Goal: Task Accomplishment & Management: Use online tool/utility

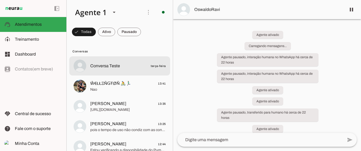
scroll to position [77, 0]
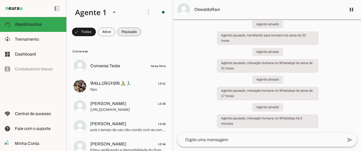
click at [96, 31] on span at bounding box center [84, 32] width 24 height 13
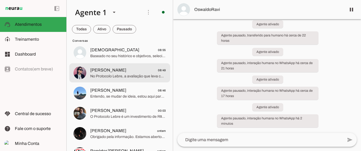
scroll to position [630, 0]
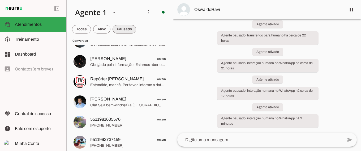
click at [91, 29] on span at bounding box center [81, 29] width 19 height 13
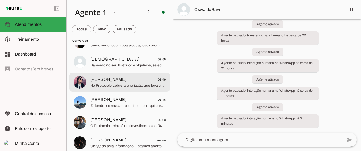
scroll to position [455, 0]
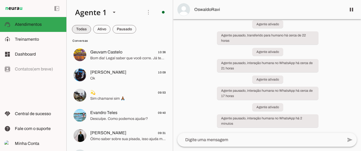
click at [79, 29] on span at bounding box center [81, 29] width 19 height 13
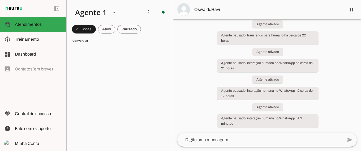
scroll to position [0, 0]
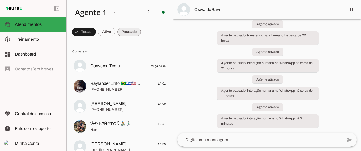
click at [96, 33] on span at bounding box center [84, 32] width 24 height 13
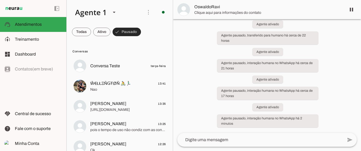
scroll to position [77, 0]
click at [83, 31] on span at bounding box center [81, 32] width 19 height 13
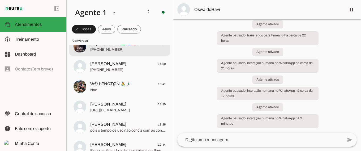
scroll to position [52, 0]
